Goal: Entertainment & Leisure: Consume media (video, audio)

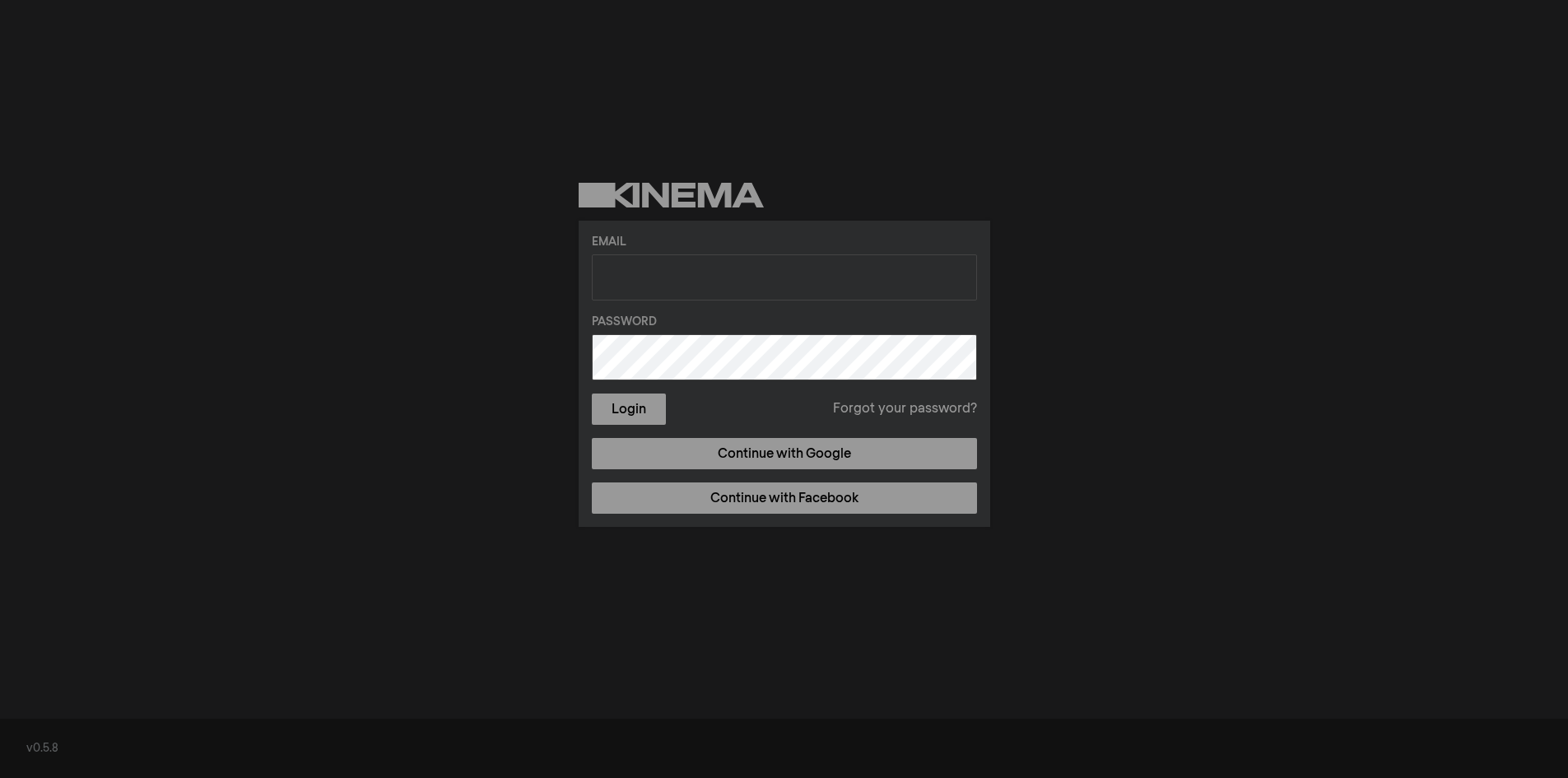
click at [1402, 273] on div "Email Password Login Forgot your password? Continue with Google Continue with F…" at bounding box center [784, 355] width 1568 height 710
click at [1529, 647] on div "Email Password Login Forgot your password? Continue with Google Continue with F…" at bounding box center [784, 355] width 1568 height 710
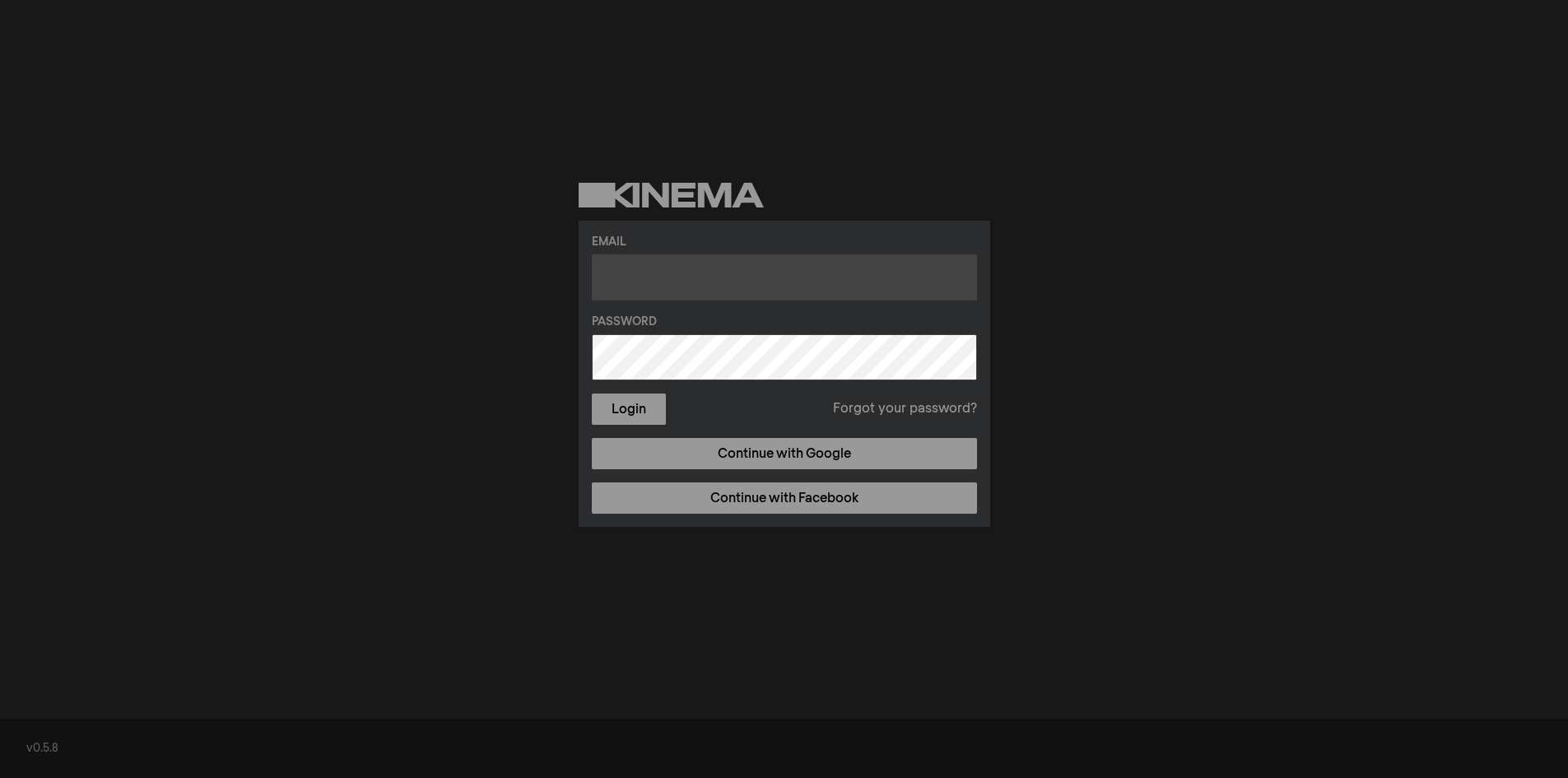
click at [657, 292] on input "text" at bounding box center [785, 278] width 386 height 46
paste input "[EMAIL_ADDRESS][PERSON_NAME][DOMAIN_NAME]"
type input "[EMAIL_ADDRESS][PERSON_NAME][DOMAIN_NAME]"
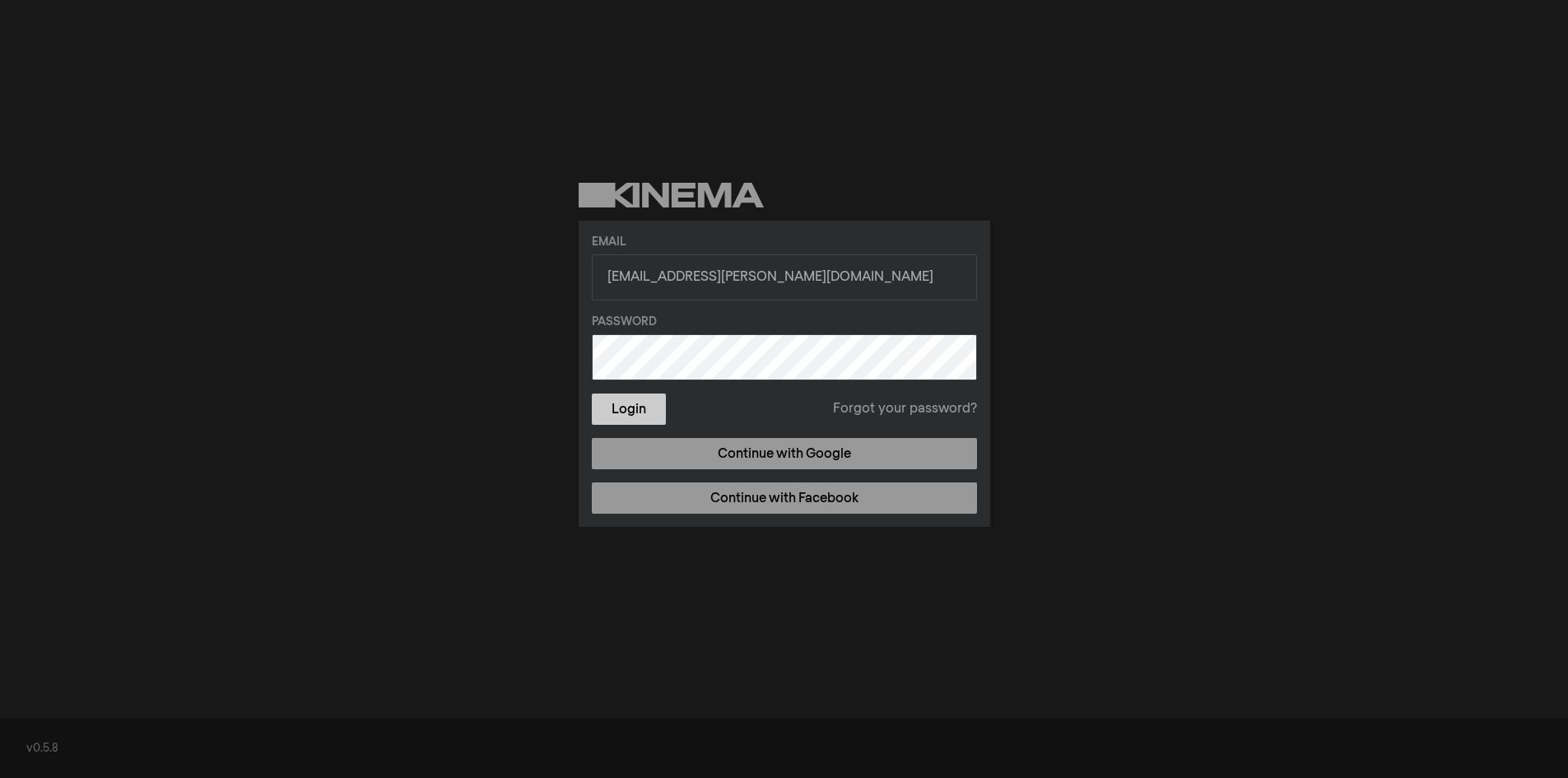
click at [633, 413] on button "Login" at bounding box center [628, 409] width 74 height 31
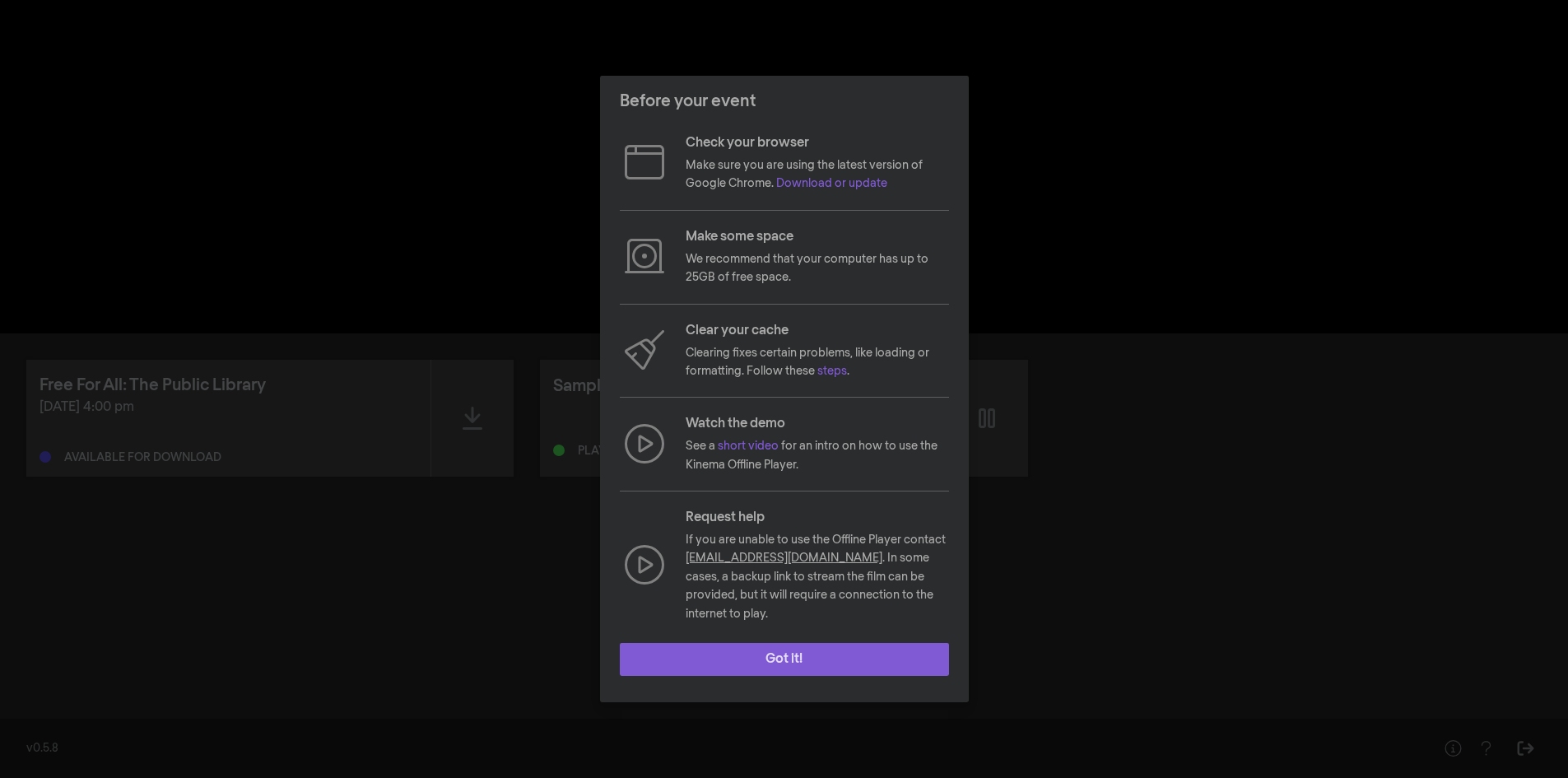
click at [785, 643] on button "Got it!" at bounding box center [785, 660] width 329 height 33
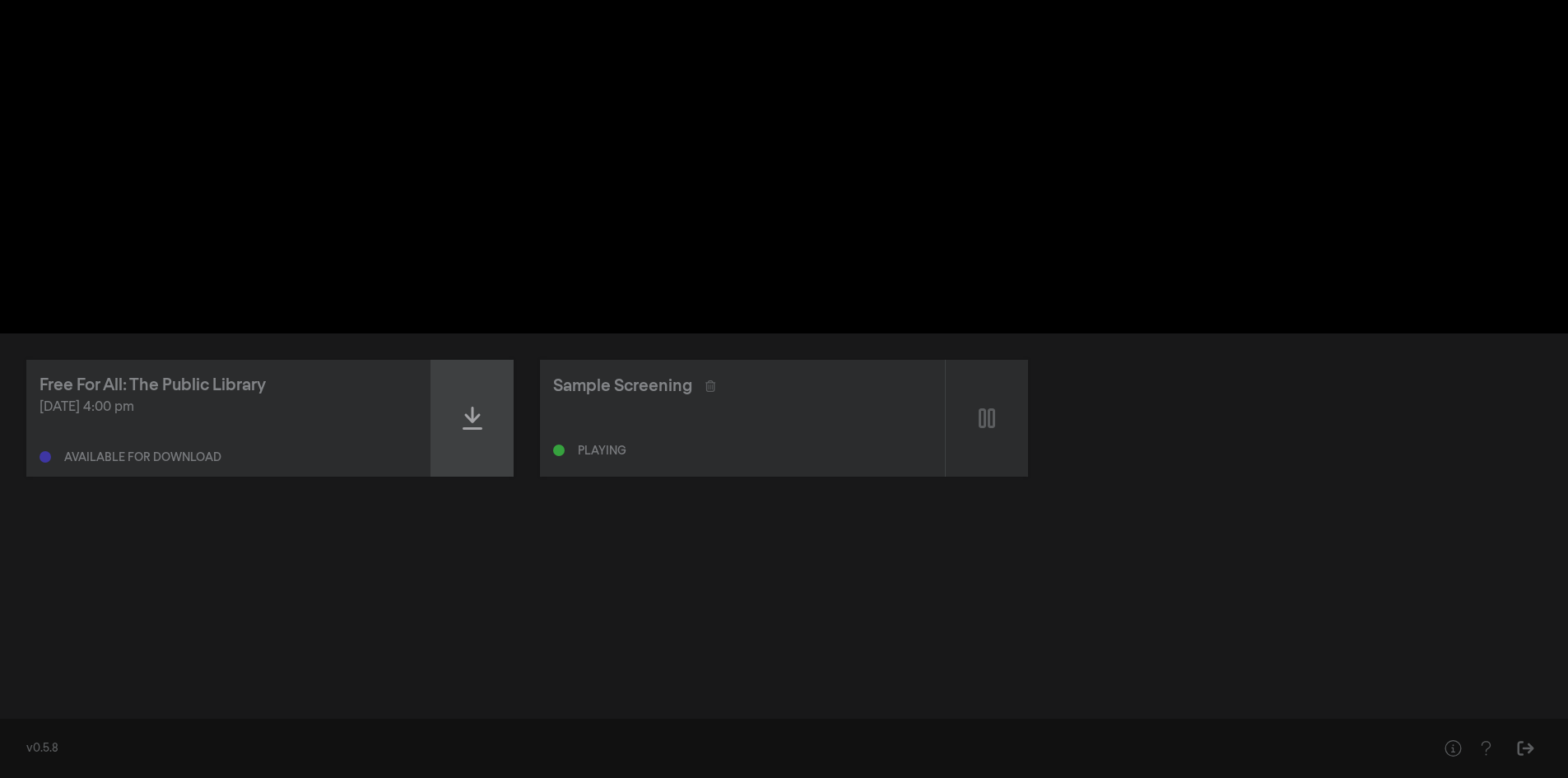
click at [487, 422] on div at bounding box center [472, 419] width 83 height 117
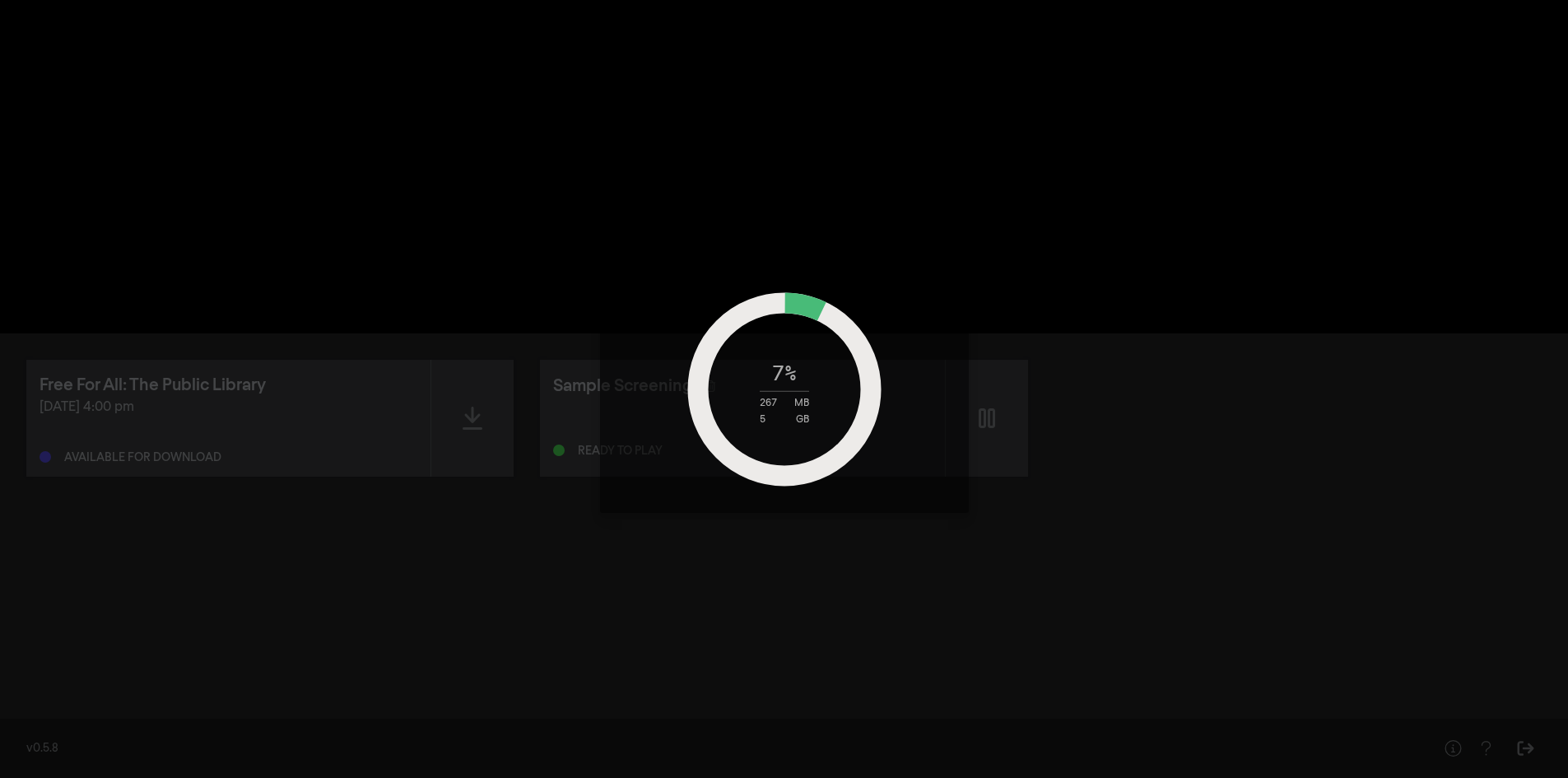
click at [1519, 514] on div "7 % 267 MB 5 GB" at bounding box center [784, 389] width 1568 height 778
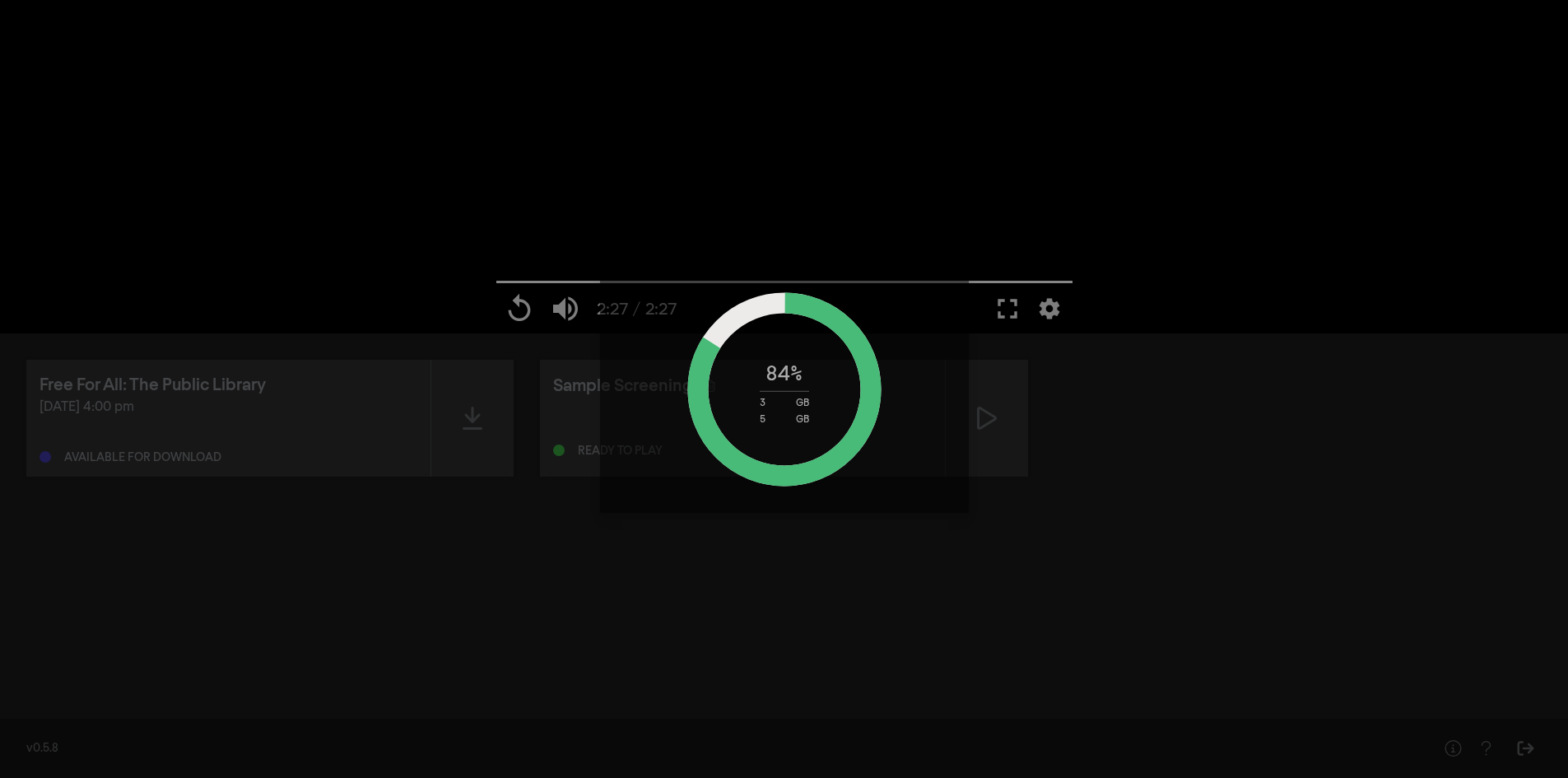
click at [1123, 682] on div "84 % 3 GB 5 GB" at bounding box center [784, 389] width 1568 height 778
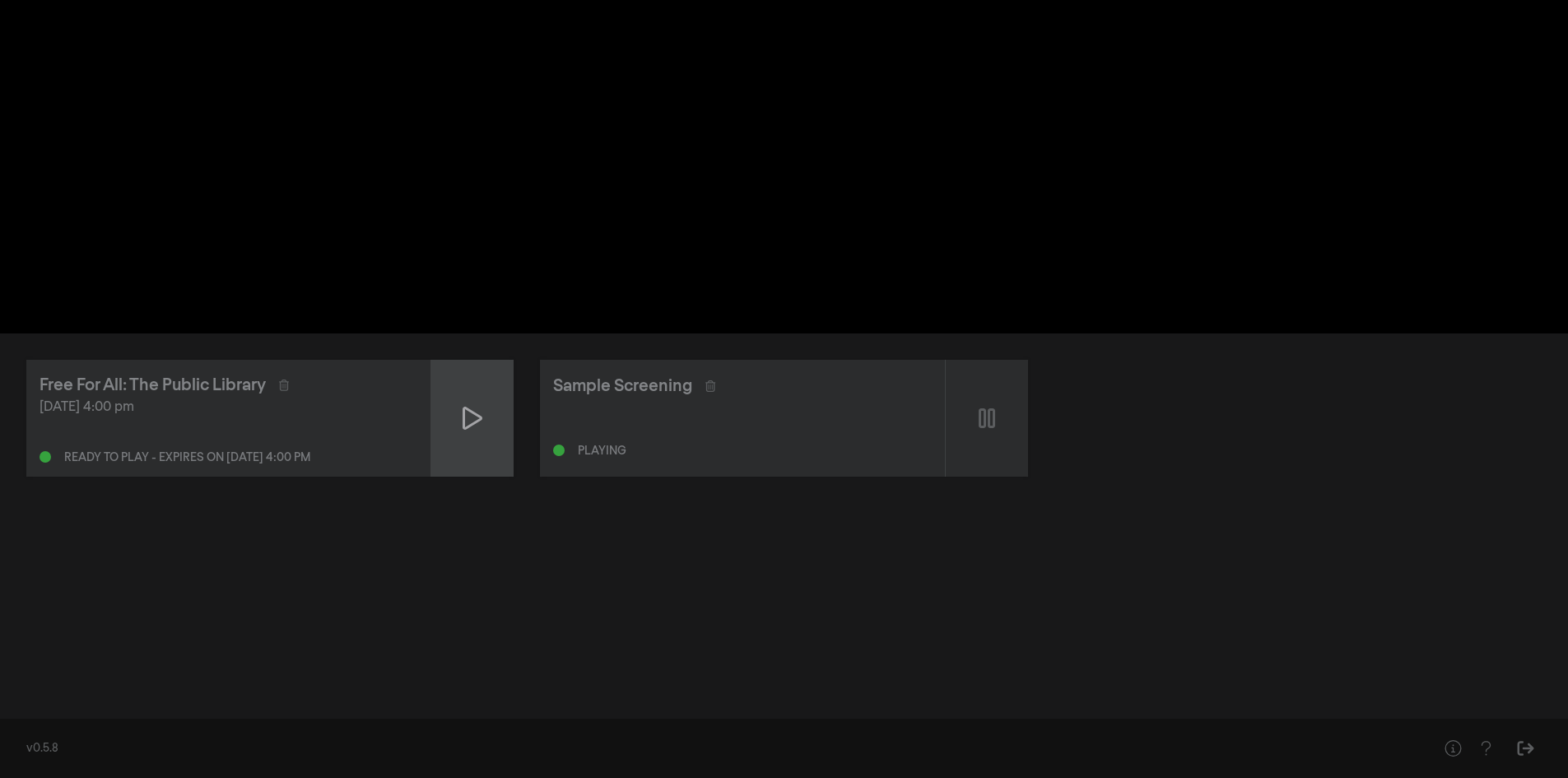
click at [466, 422] on icon at bounding box center [473, 418] width 20 height 26
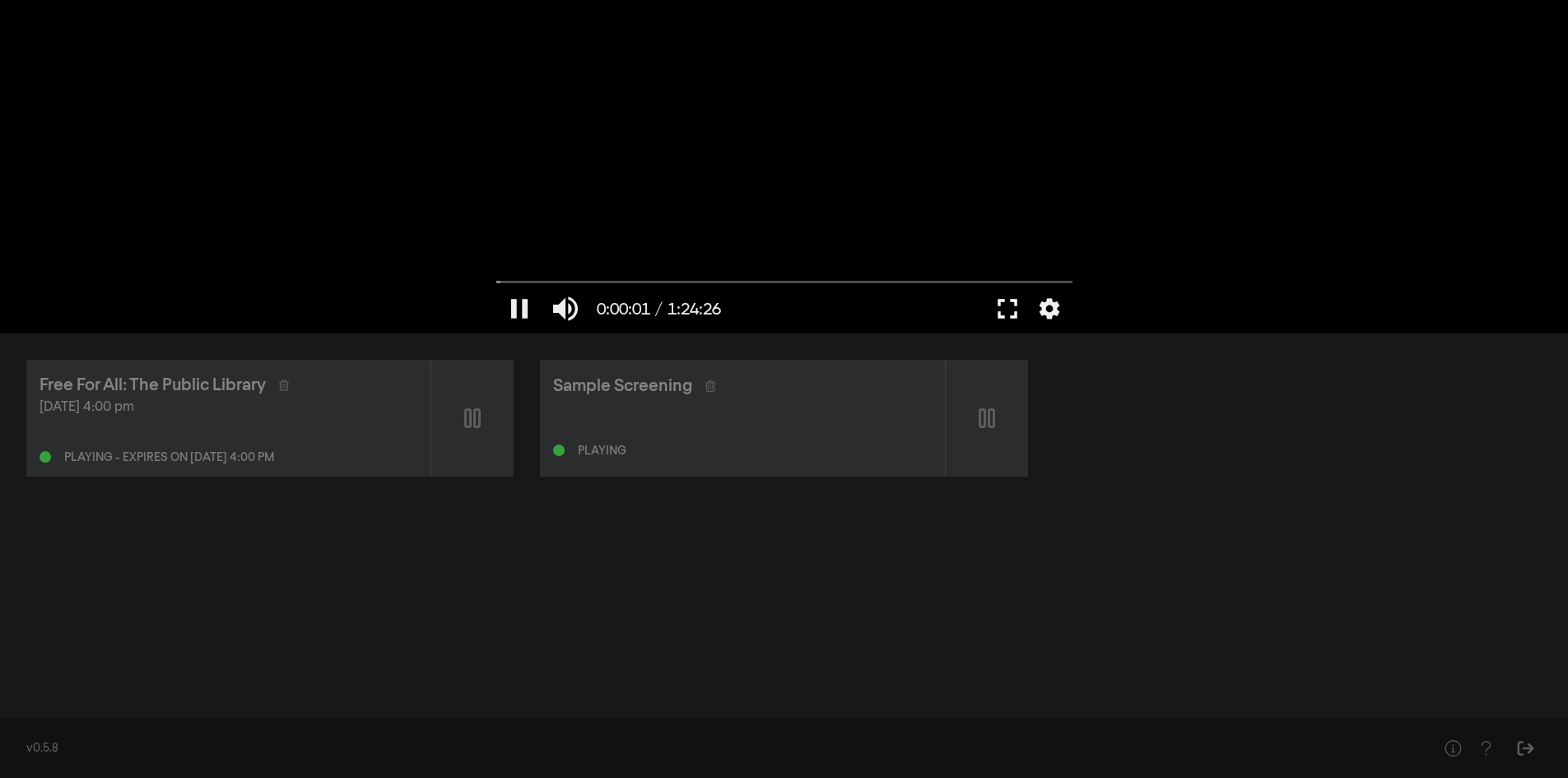
click at [1010, 308] on button "fullscreen" at bounding box center [1007, 308] width 46 height 49
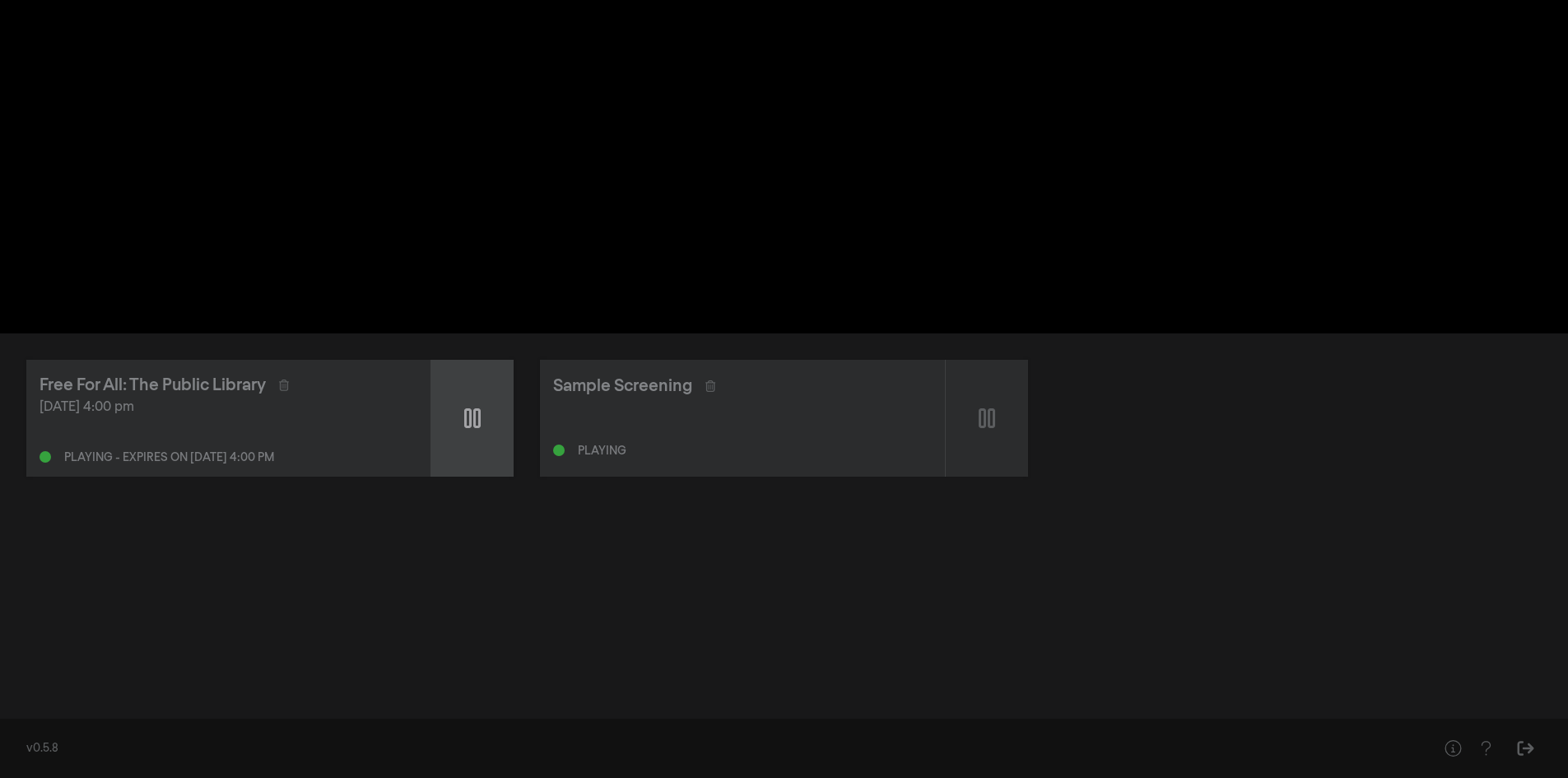
click at [459, 424] on div at bounding box center [472, 419] width 83 height 117
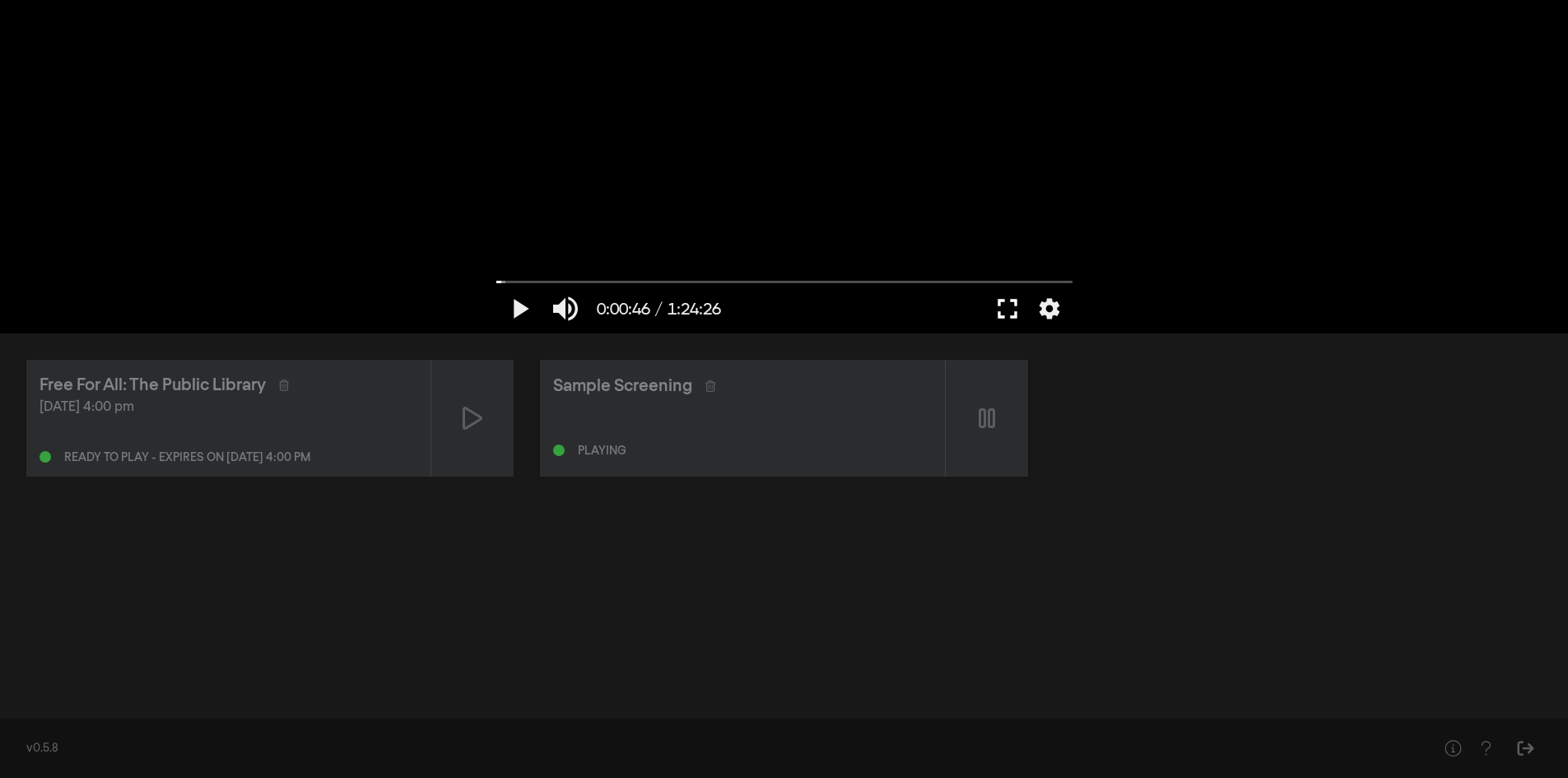
drag, startPoint x: 1001, startPoint y: 303, endPoint x: 1001, endPoint y: 374, distance: 71.0
click at [1001, 302] on button "fullscreen" at bounding box center [1007, 308] width 46 height 49
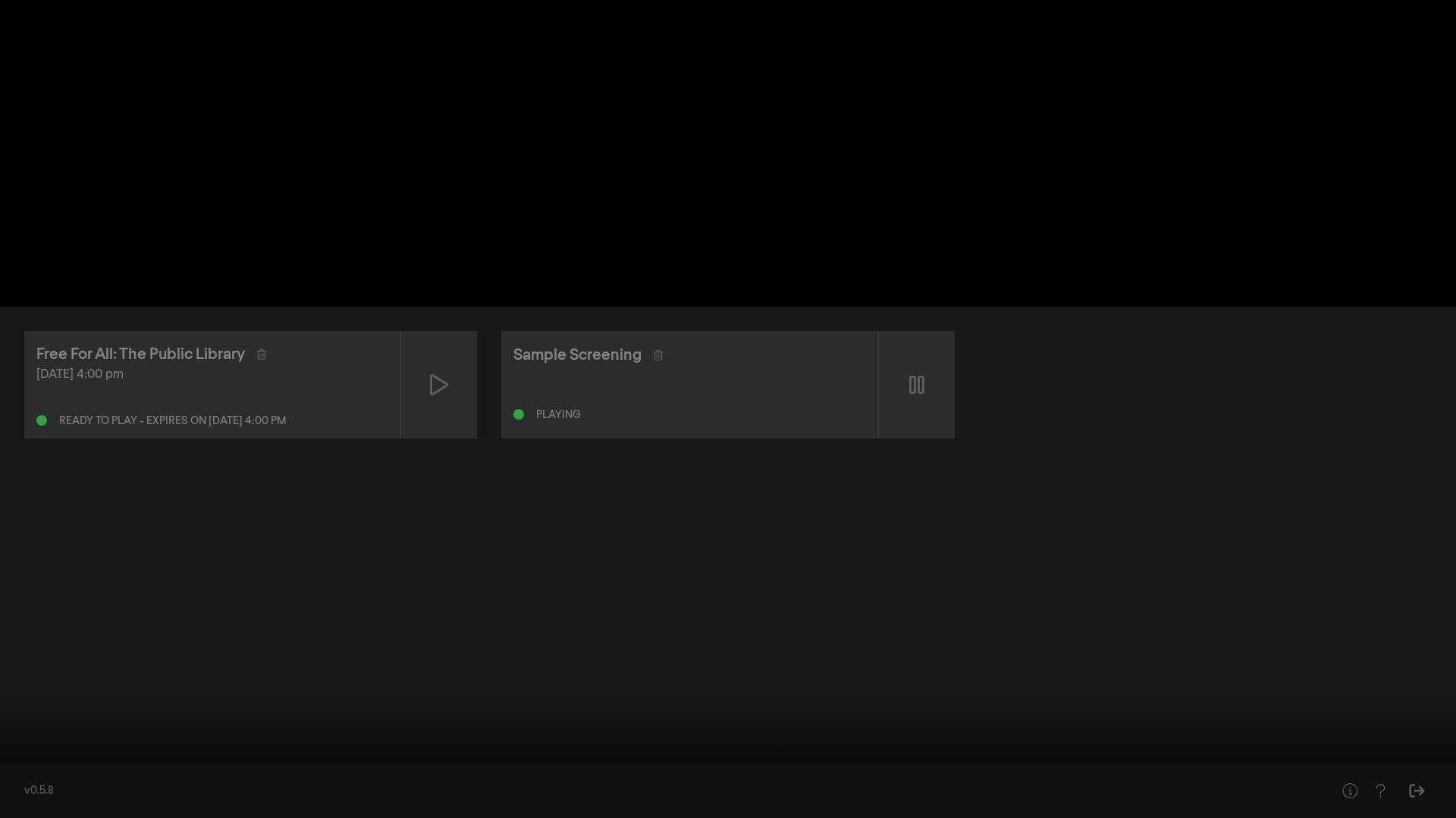
click at [9, 715] on div at bounding box center [728, 409] width 1456 height 818
drag, startPoint x: 17, startPoint y: 771, endPoint x: 3, endPoint y: 769, distance: 14.1
click at [8, 715] on input "Seek" at bounding box center [728, 771] width 1441 height 9
click at [15, 715] on button "pause" at bounding box center [28, 795] width 43 height 45
click at [16, 715] on button "play_arrow" at bounding box center [28, 795] width 43 height 45
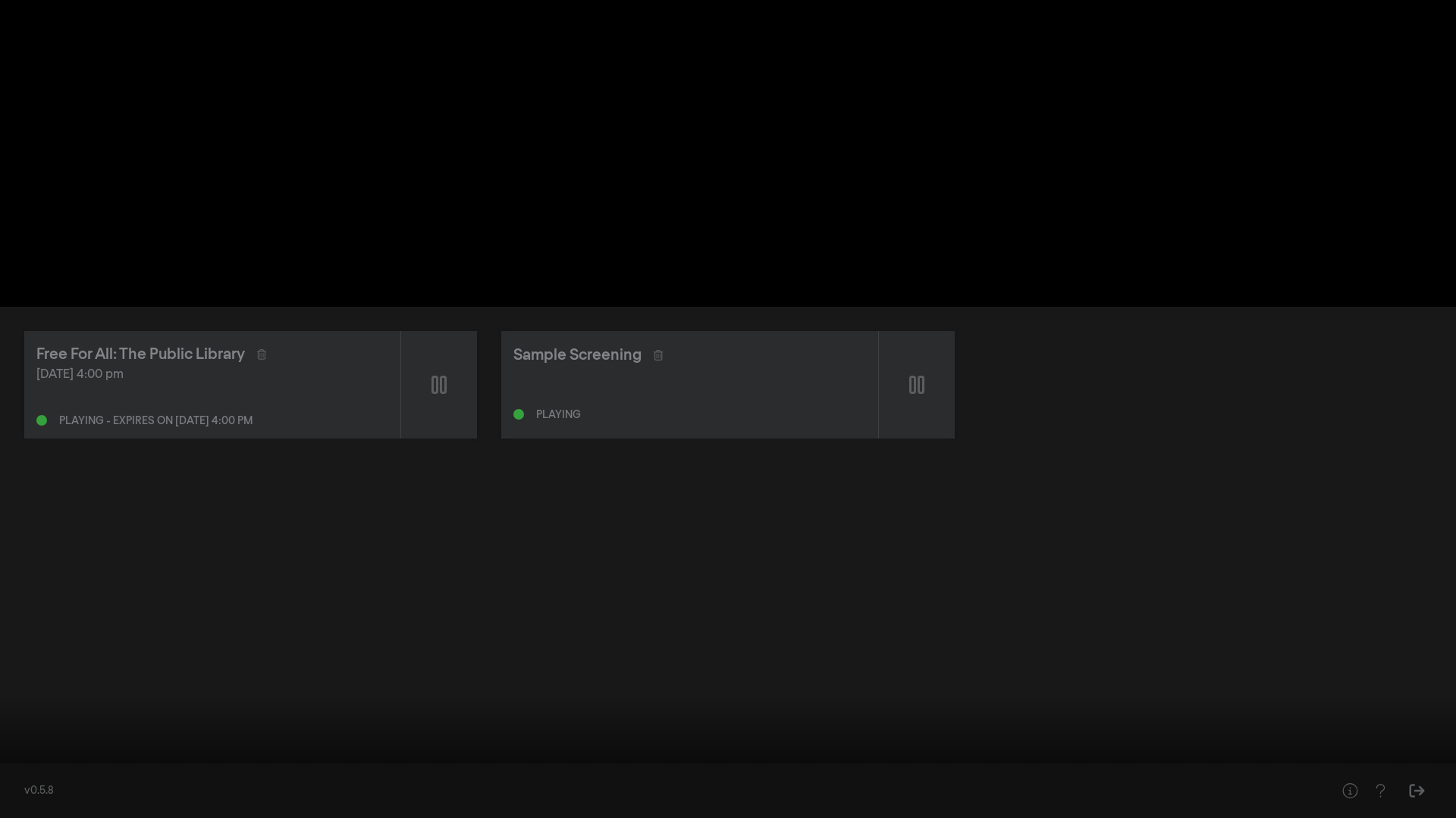
click at [16, 715] on button "pause" at bounding box center [28, 795] width 43 height 45
click at [16, 715] on button "play_arrow" at bounding box center [28, 795] width 43 height 45
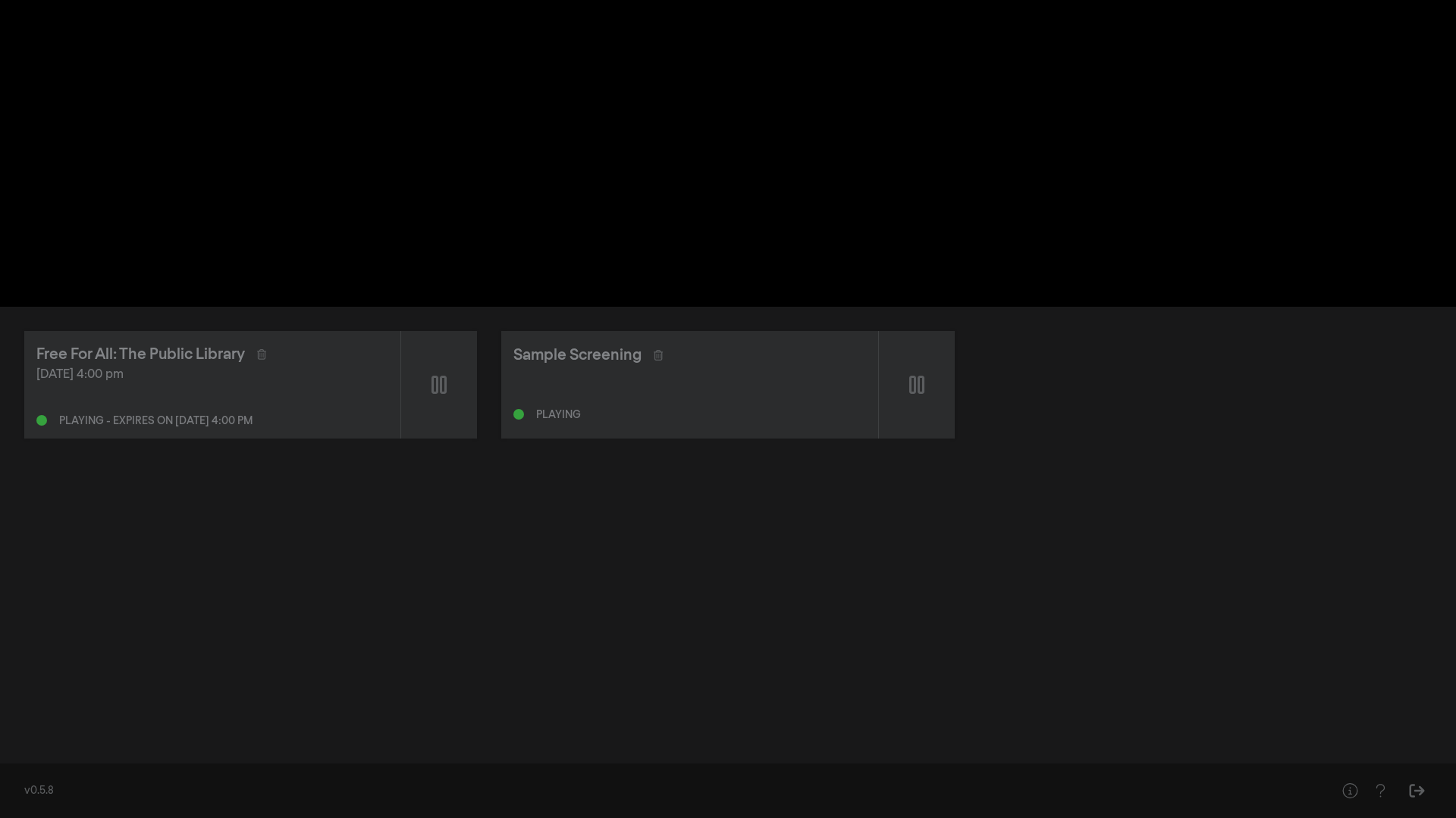
click at [16, 715] on button "pause" at bounding box center [28, 795] width 43 height 45
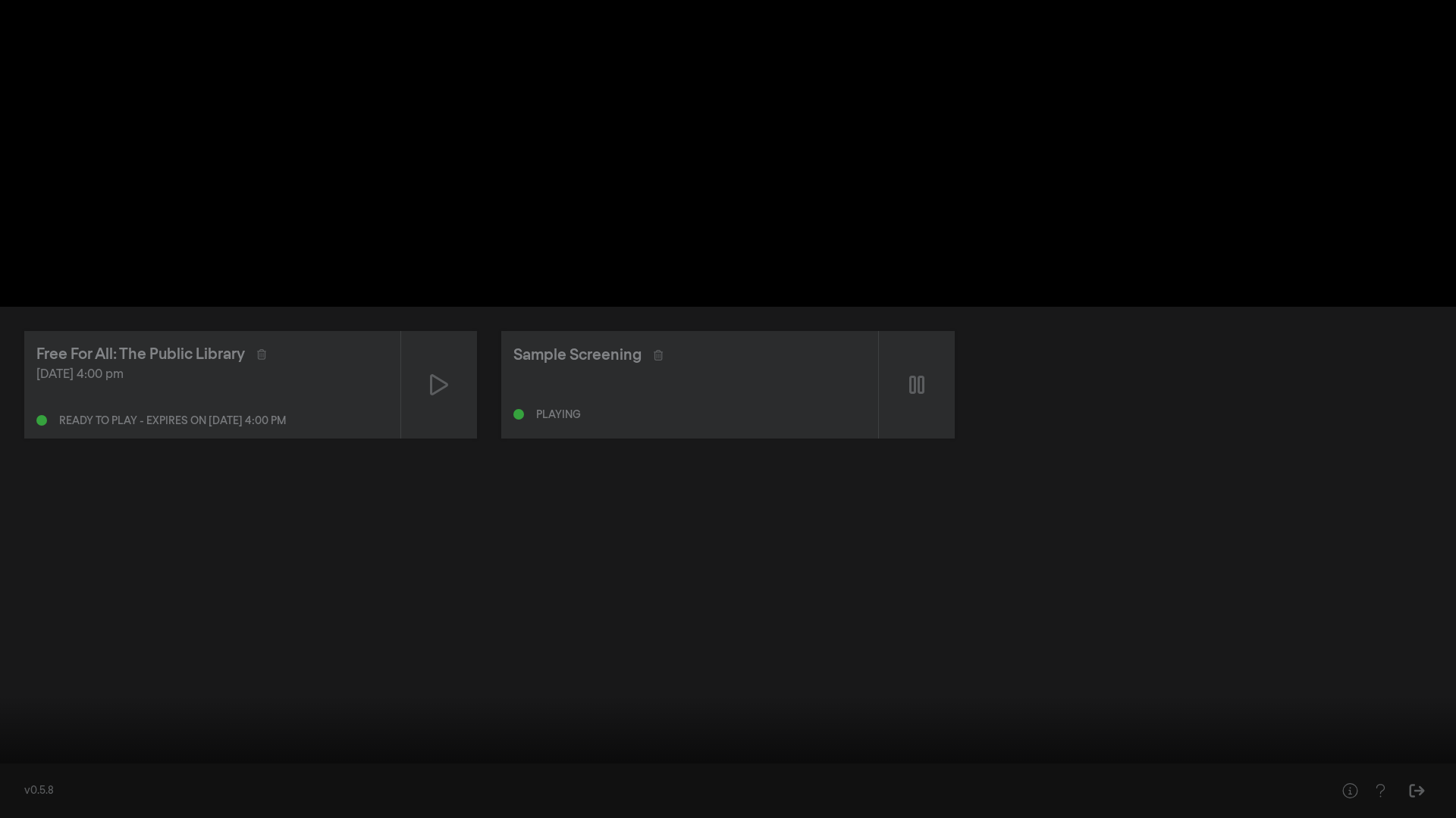
click at [19, 715] on button "play_arrow" at bounding box center [28, 795] width 43 height 45
click at [22, 715] on div at bounding box center [728, 409] width 1456 height 818
drag, startPoint x: 13, startPoint y: 768, endPoint x: 7, endPoint y: 775, distance: 9.2
click at [8, 715] on input "Seek" at bounding box center [728, 771] width 1441 height 9
click at [29, 715] on button "play_arrow" at bounding box center [28, 795] width 43 height 45
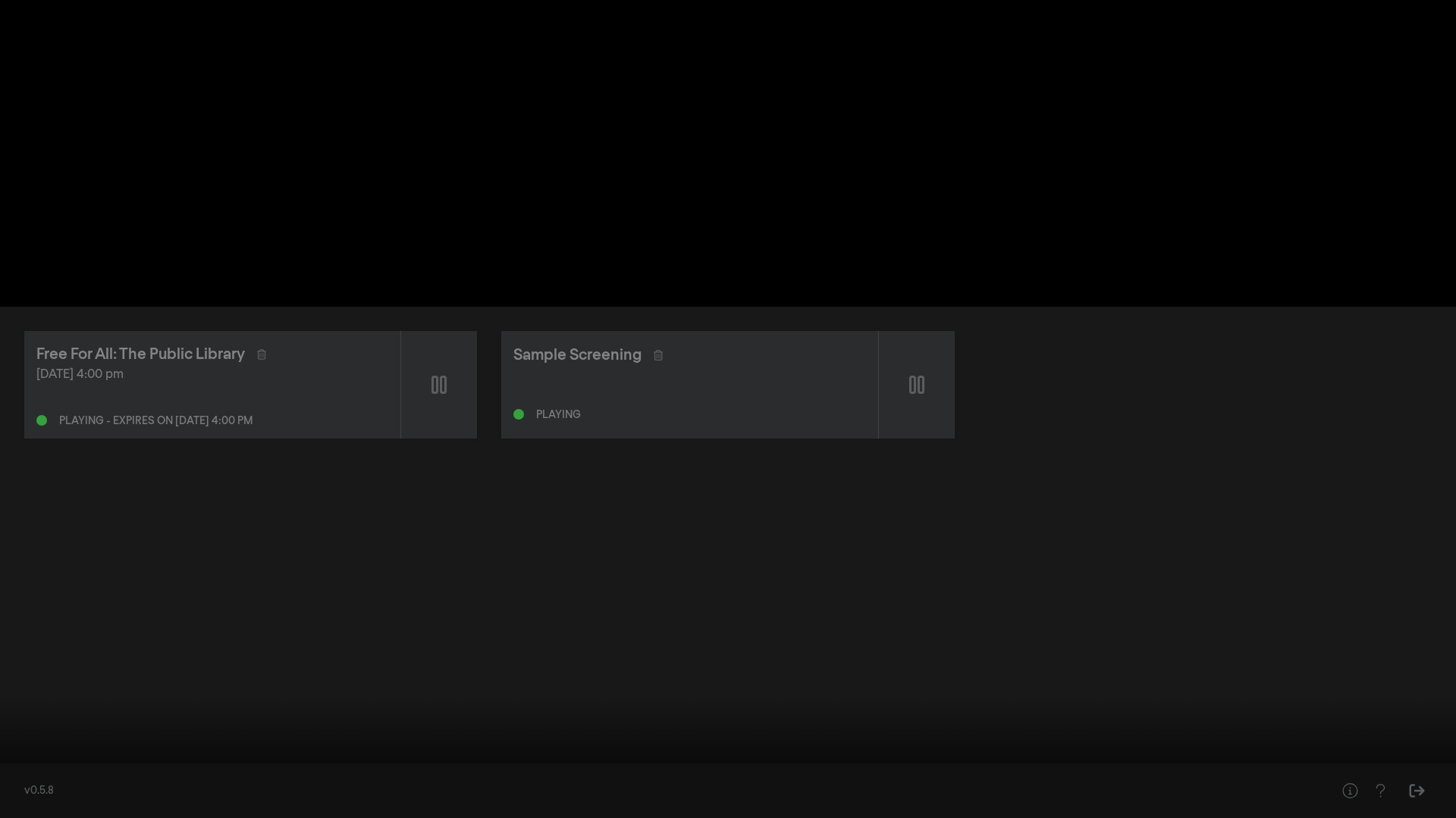
type input "262.003194"
